Goal: Task Accomplishment & Management: Use online tool/utility

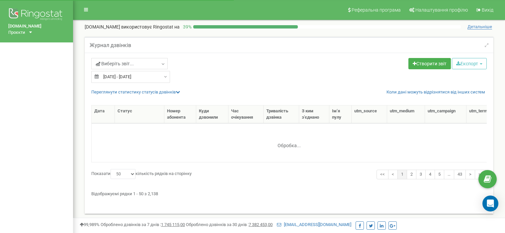
select select "50"
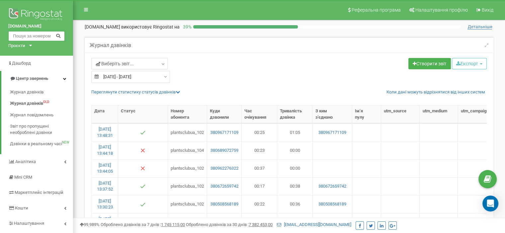
click at [44, 37] on input "text" at bounding box center [36, 36] width 56 height 10
paste input "0936932996"
type input "0936932996"
